Goal: Task Accomplishment & Management: Manage account settings

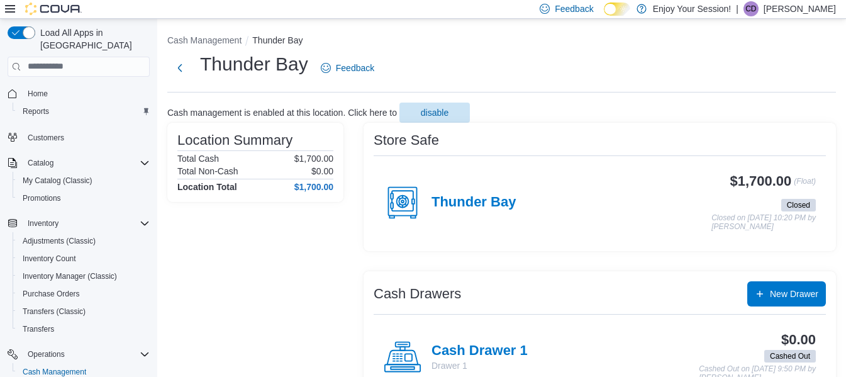
scroll to position [4, 0]
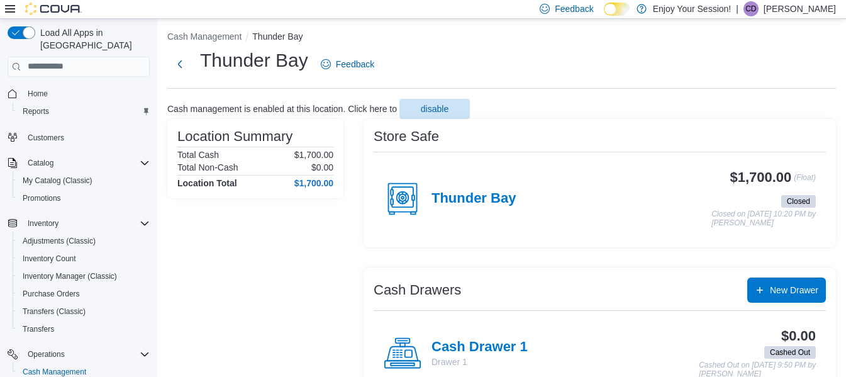
click at [776, 11] on div "| CD Colton Dupuis" at bounding box center [786, 8] width 100 height 15
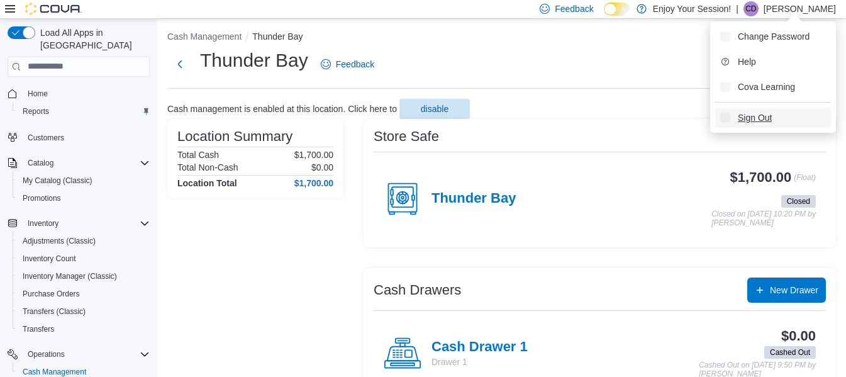
click at [762, 112] on span "Sign Out" at bounding box center [754, 117] width 34 height 13
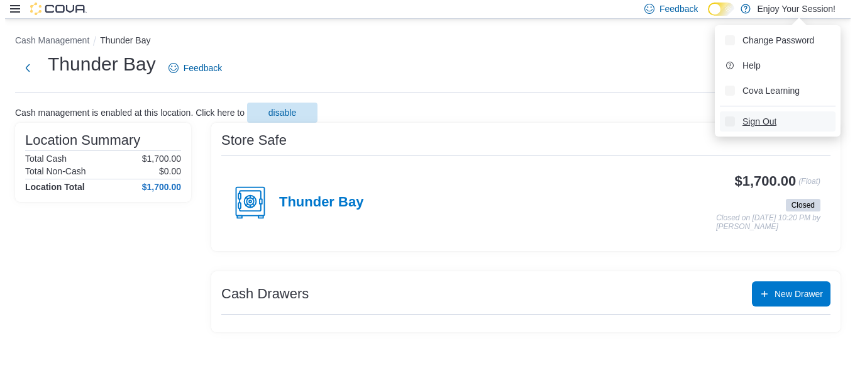
scroll to position [0, 0]
